Goal: Task Accomplishment & Management: Manage account settings

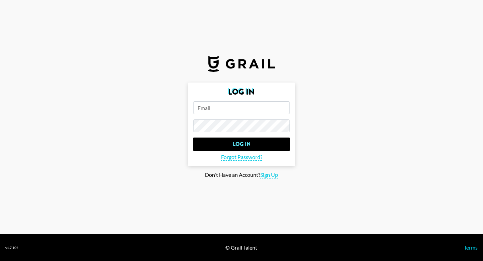
click at [241, 107] on input "email" at bounding box center [241, 107] width 97 height 13
type input "[PERSON_NAME][EMAIL_ADDRESS][DOMAIN_NAME]"
click at [193, 137] on input "Log In" at bounding box center [241, 143] width 97 height 13
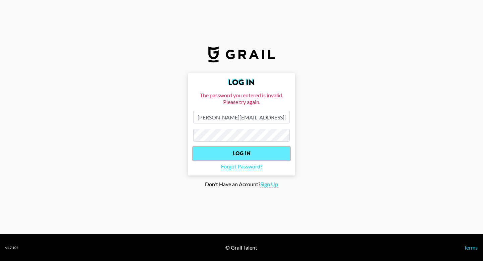
click at [235, 155] on input "Log In" at bounding box center [241, 153] width 97 height 13
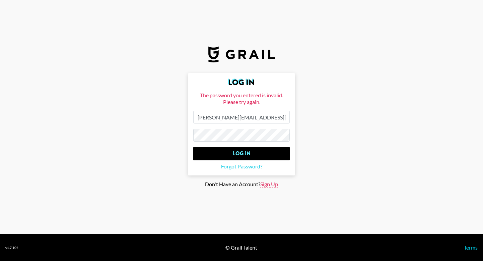
click at [268, 183] on span "Sign Up" at bounding box center [269, 184] width 18 height 7
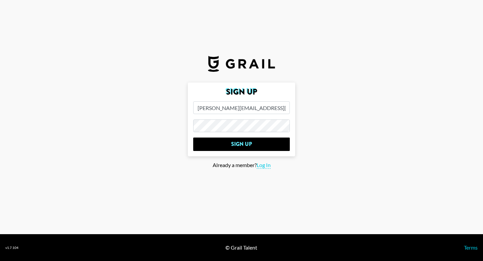
click at [268, 109] on input "[PERSON_NAME][EMAIL_ADDRESS][DOMAIN_NAME]" at bounding box center [241, 107] width 97 height 13
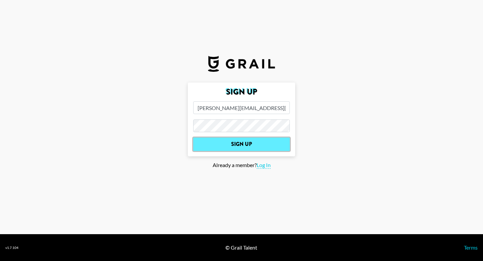
click at [262, 146] on input "Sign Up" at bounding box center [241, 143] width 97 height 13
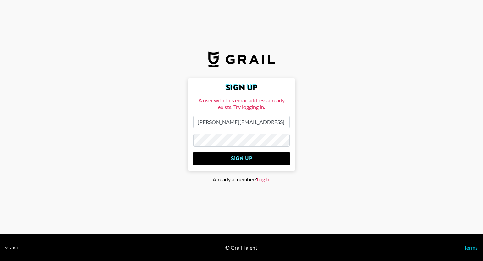
click at [264, 180] on span "Log In" at bounding box center [263, 179] width 14 height 7
type input "Log In"
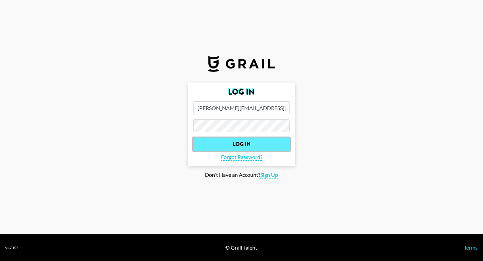
click at [240, 145] on input "Log In" at bounding box center [241, 143] width 97 height 13
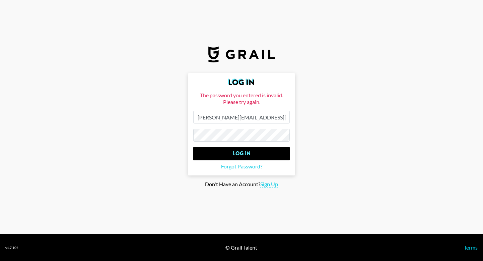
click at [193, 147] on input "Log In" at bounding box center [241, 153] width 97 height 13
click at [239, 166] on span "Forgot Password?" at bounding box center [241, 166] width 41 height 7
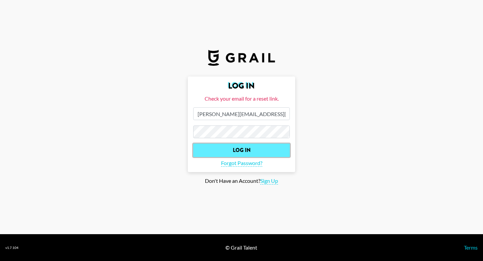
click at [239, 151] on input "Log In" at bounding box center [241, 149] width 97 height 13
